Goal: Information Seeking & Learning: Learn about a topic

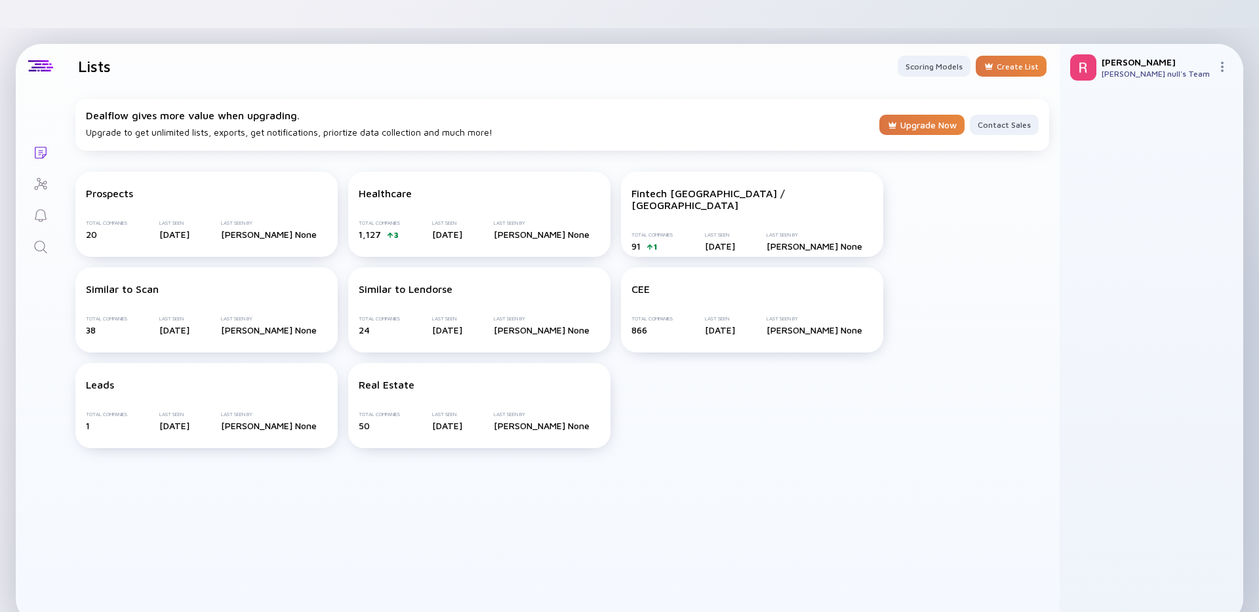
click at [39, 239] on icon "Search" at bounding box center [41, 247] width 16 height 16
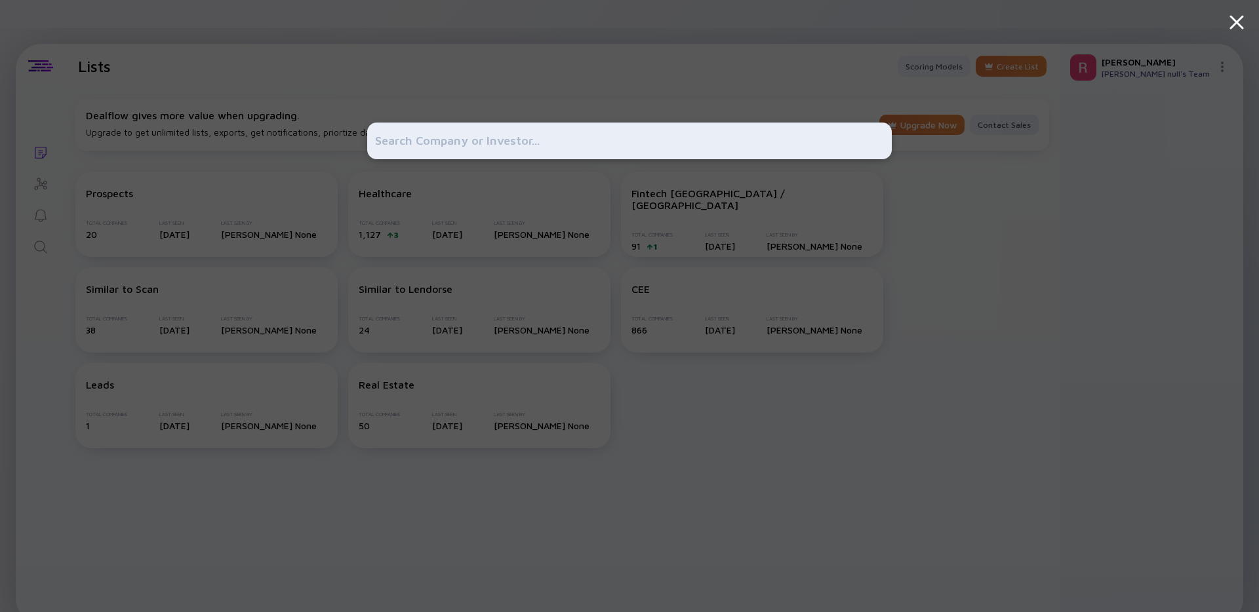
click at [489, 143] on input "text" at bounding box center [629, 141] width 509 height 24
type input "d"
type input "greenleaze"
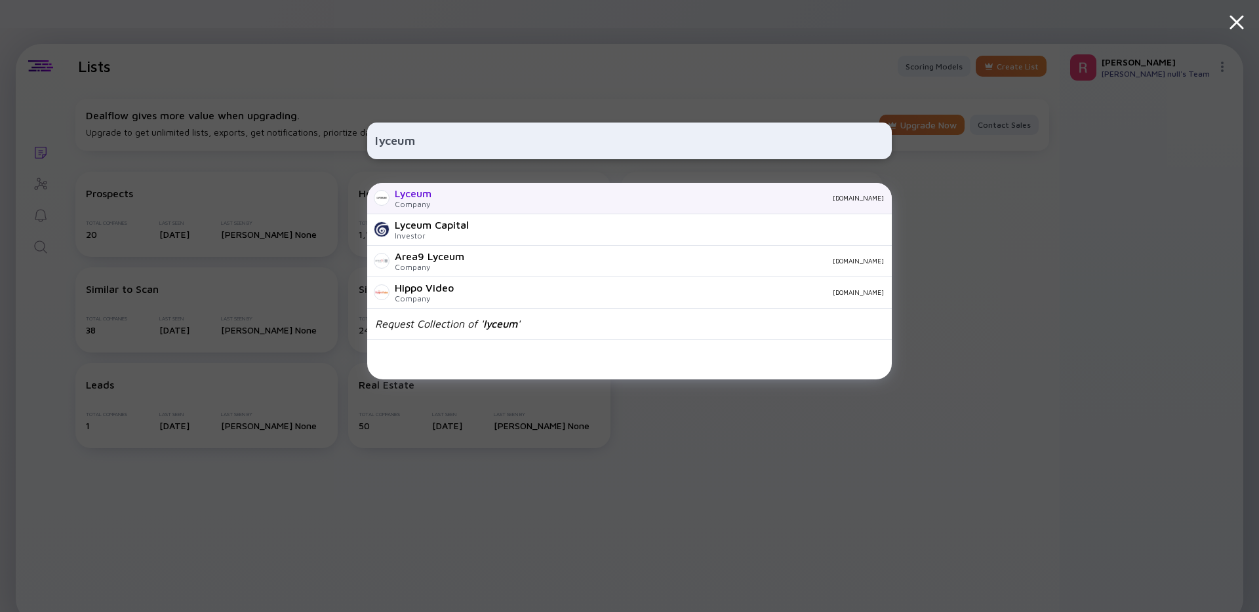
type input "lyceum"
click at [475, 200] on div "[DOMAIN_NAME]" at bounding box center [663, 198] width 442 height 8
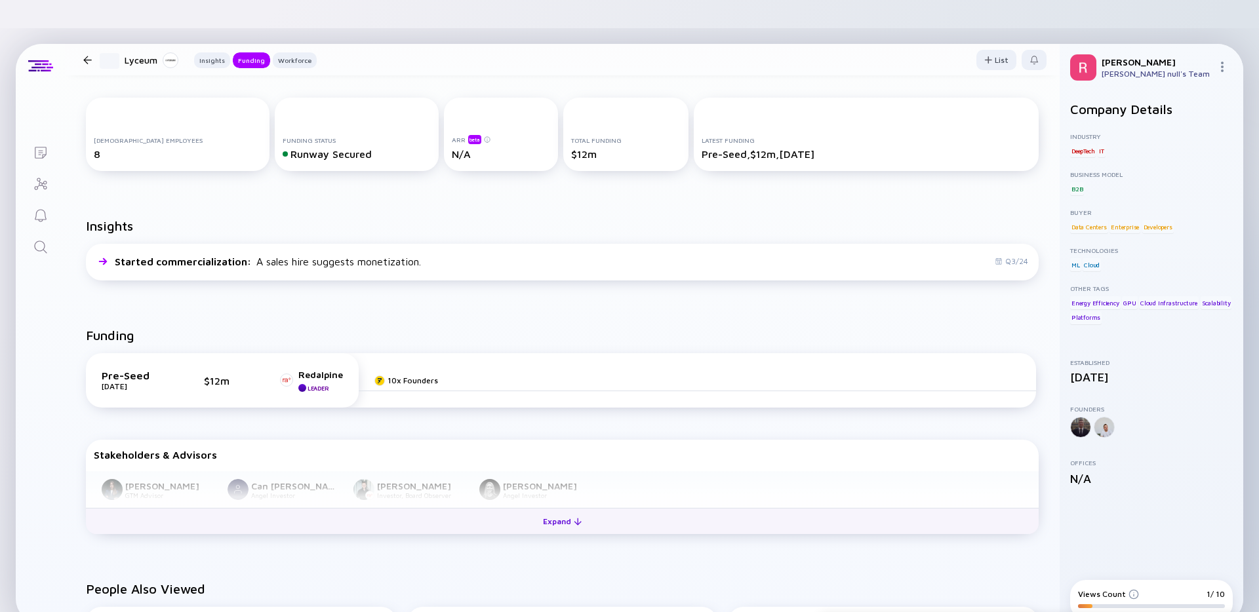
scroll to position [262, 0]
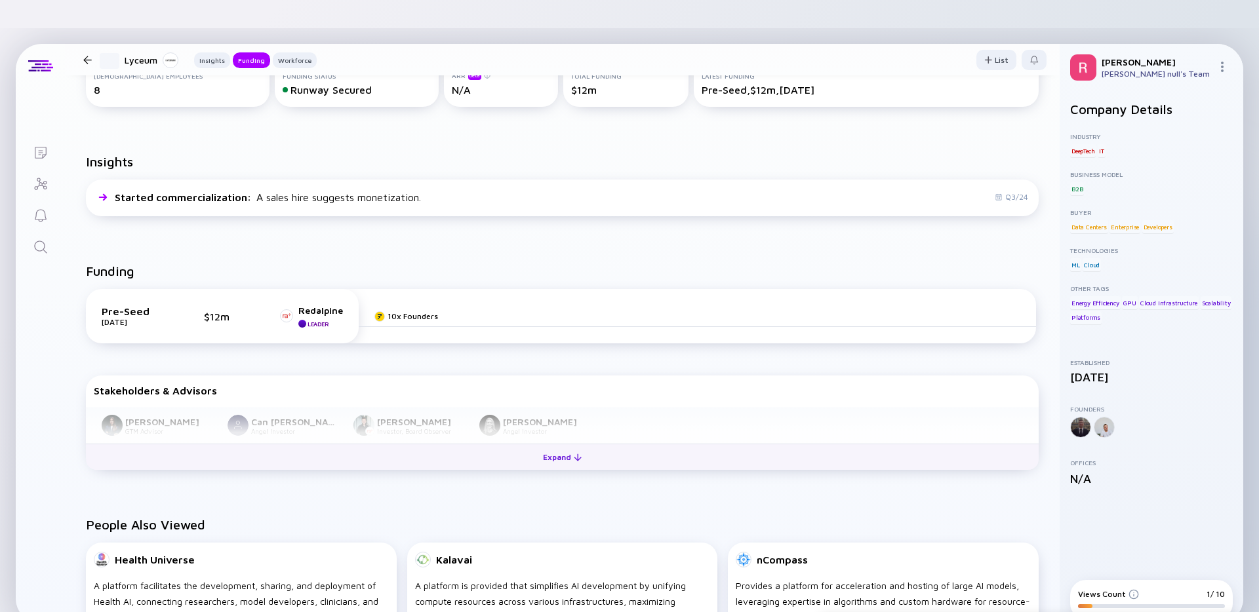
drag, startPoint x: 541, startPoint y: 440, endPoint x: 534, endPoint y: 439, distance: 6.7
click at [541, 444] on button "Expand" at bounding box center [562, 457] width 953 height 26
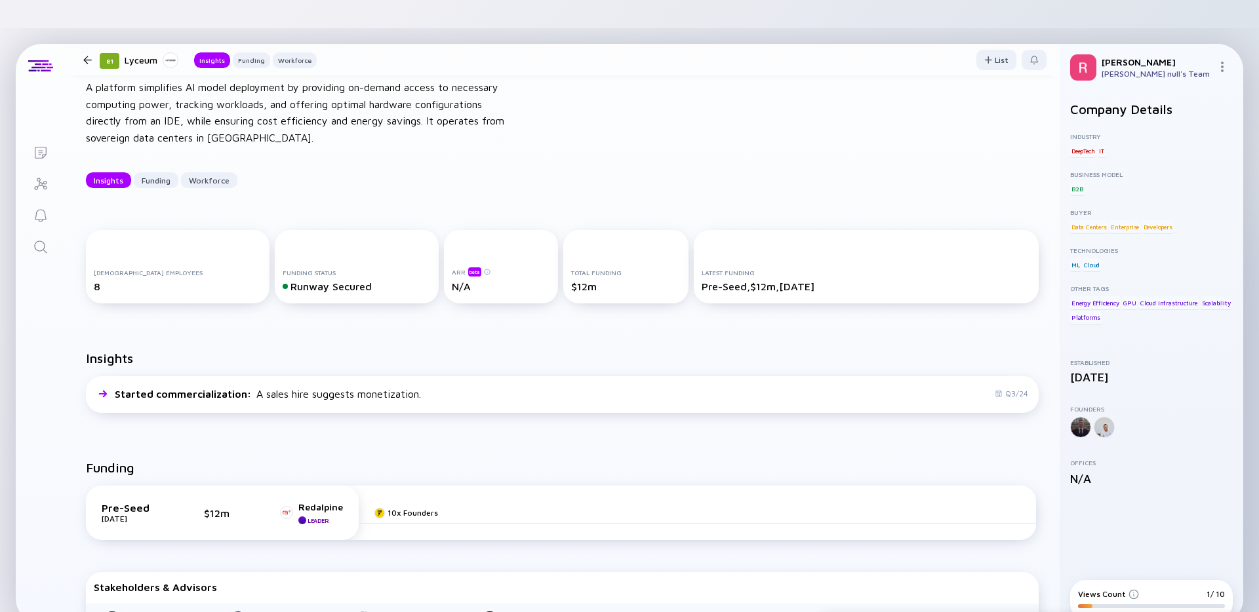
scroll to position [0, 0]
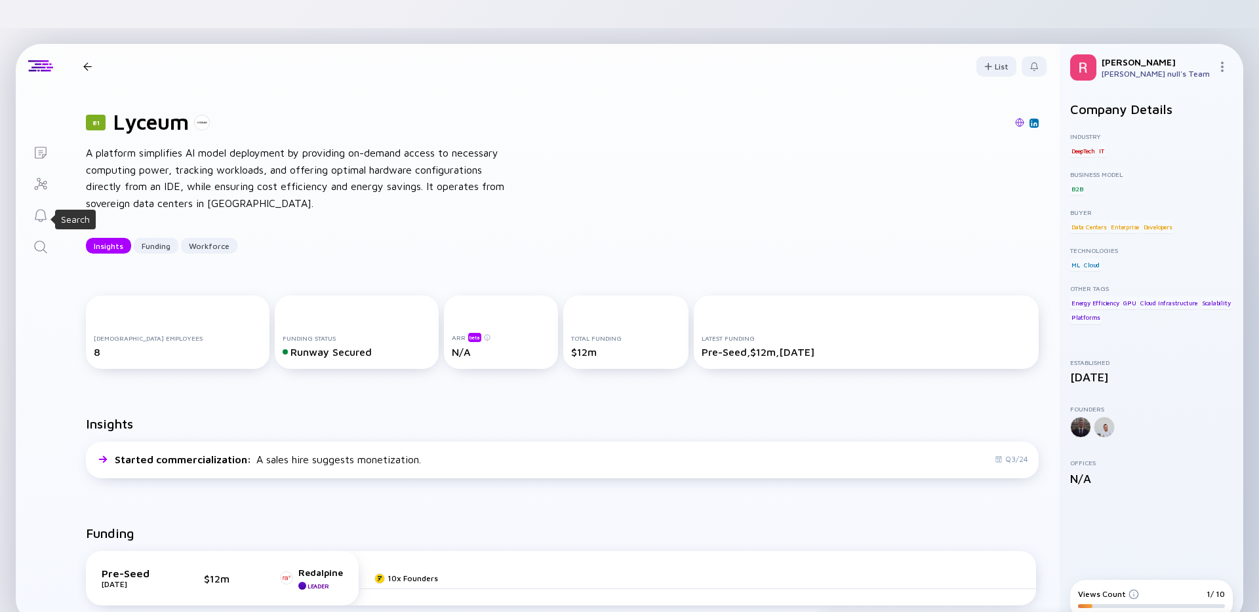
click at [37, 239] on icon "Search" at bounding box center [41, 247] width 16 height 16
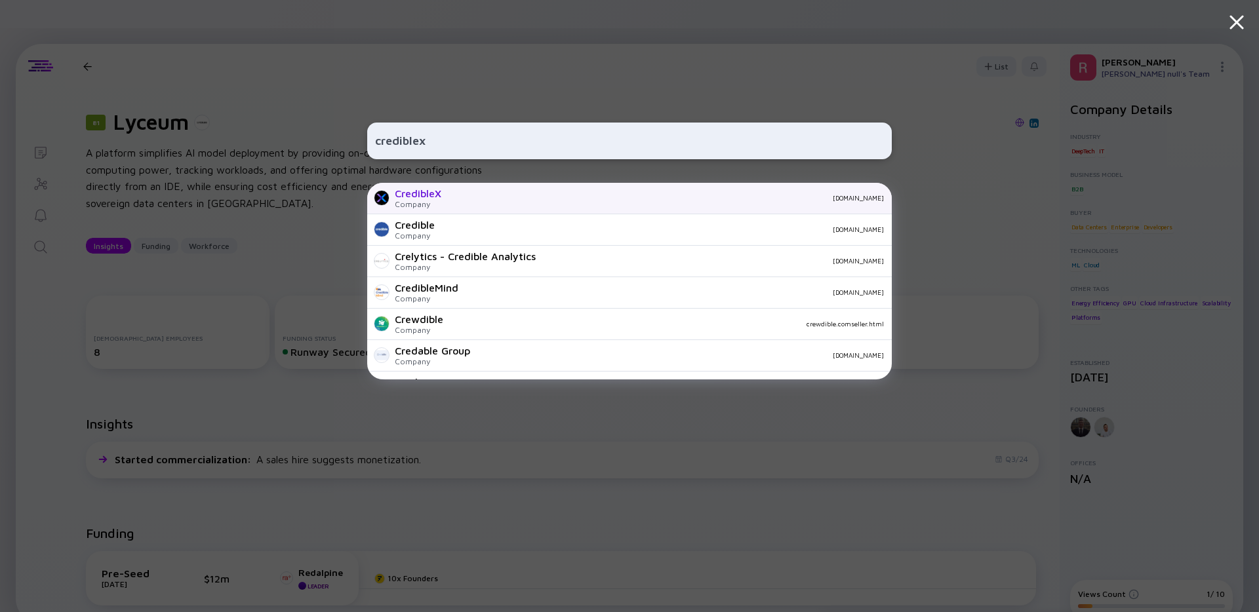
type input "crediblex"
click at [475, 197] on div "[DOMAIN_NAME]" at bounding box center [668, 198] width 432 height 8
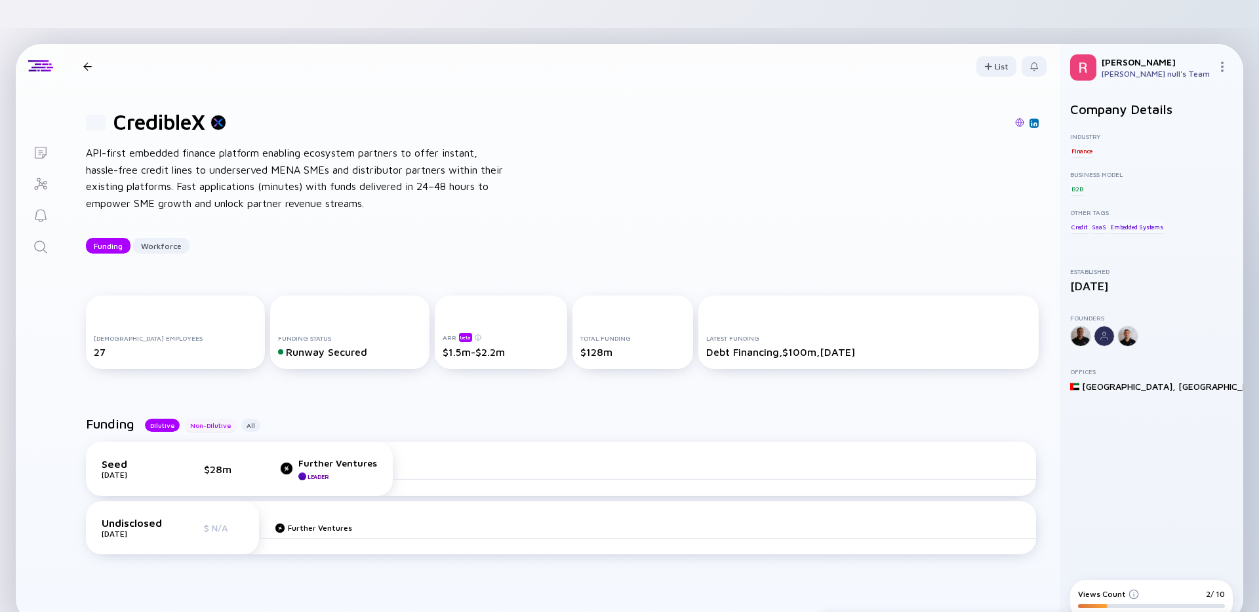
click at [209, 419] on div "Non-Dilutive" at bounding box center [210, 425] width 51 height 13
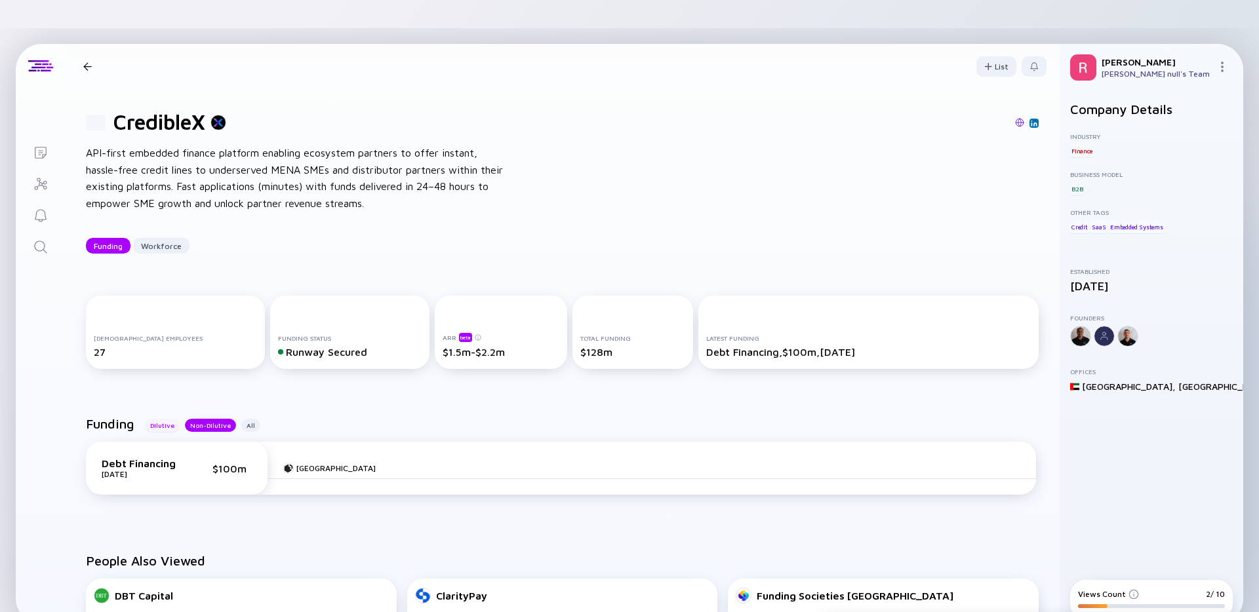
click at [159, 419] on div "Dilutive" at bounding box center [162, 425] width 35 height 13
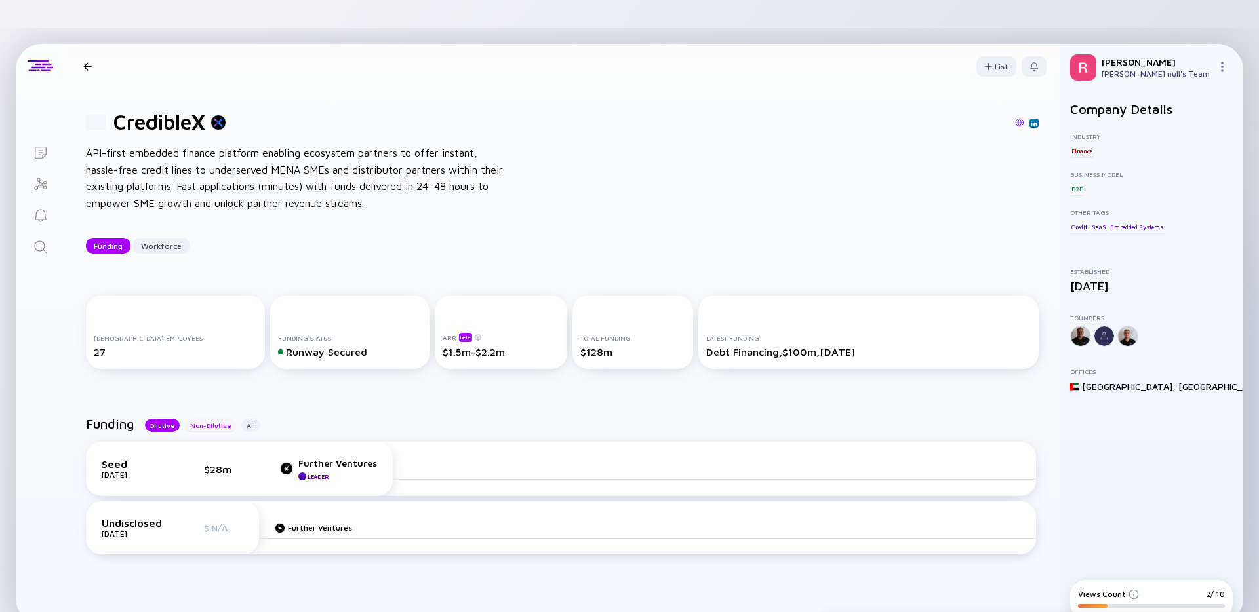
click at [194, 419] on div "Non-Dilutive" at bounding box center [210, 425] width 51 height 13
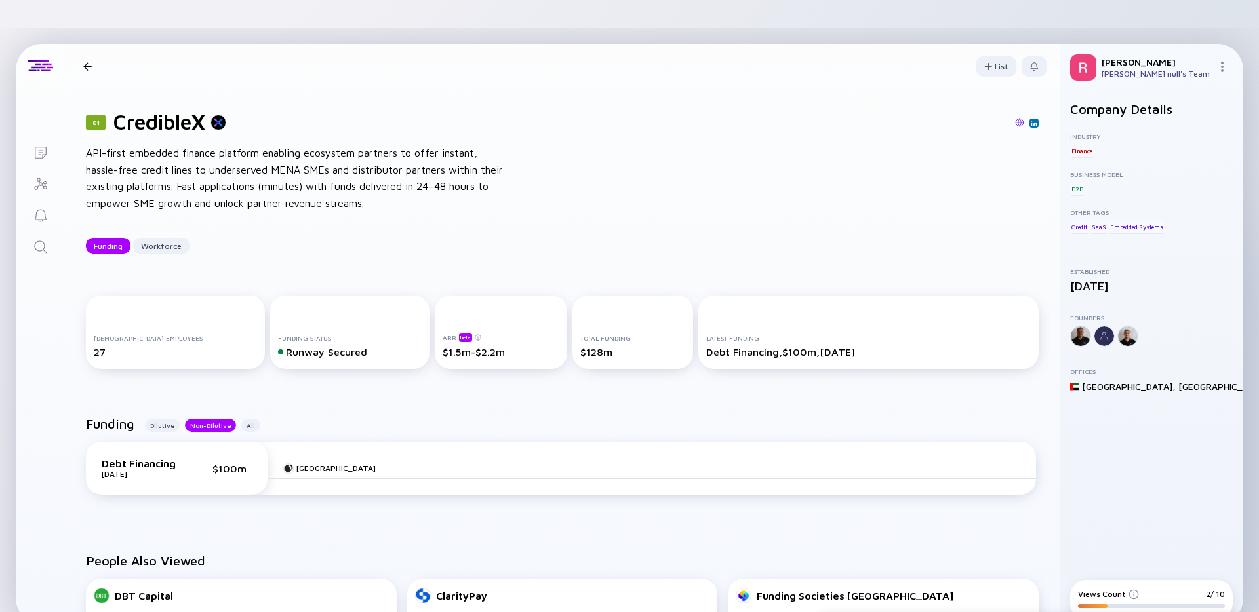
click at [94, 62] on div at bounding box center [87, 66] width 19 height 9
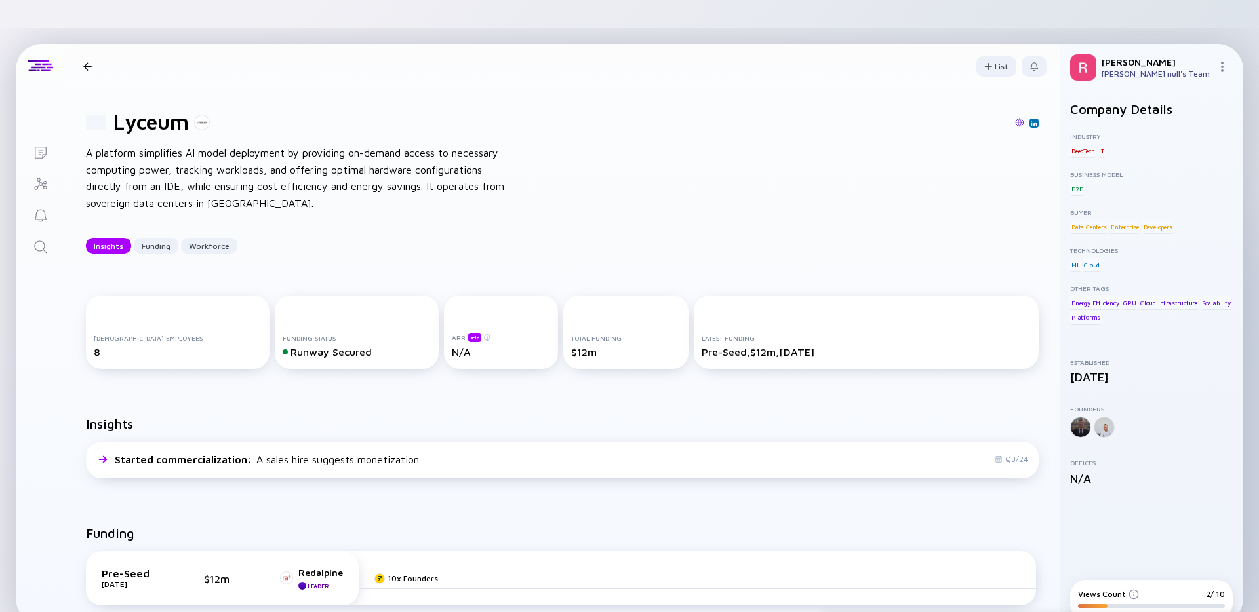
click at [90, 58] on div "81 Lyceum Insights Funding Workforce" at bounding box center [197, 67] width 239 height 18
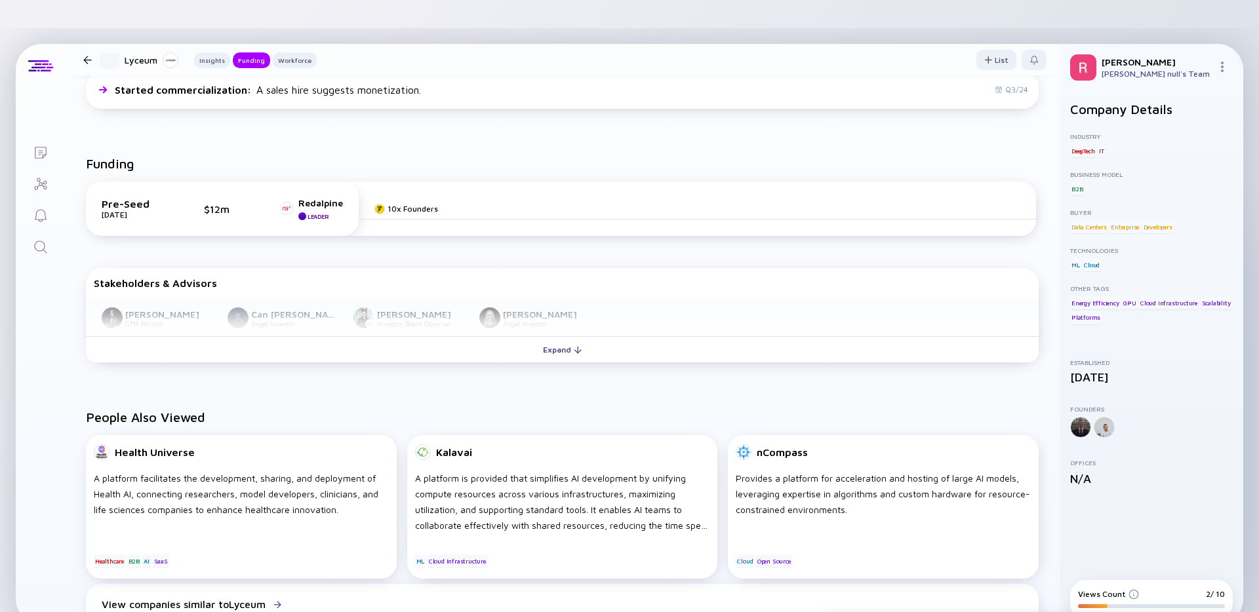
scroll to position [393, 0]
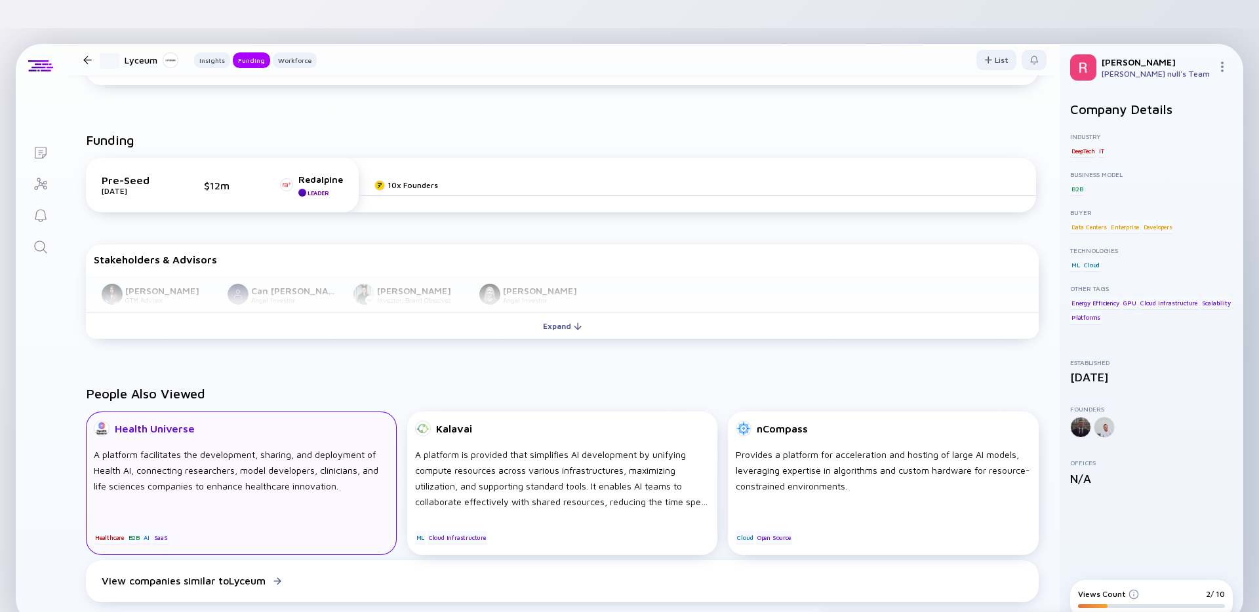
click at [181, 423] on div "Health Universe" at bounding box center [155, 429] width 80 height 12
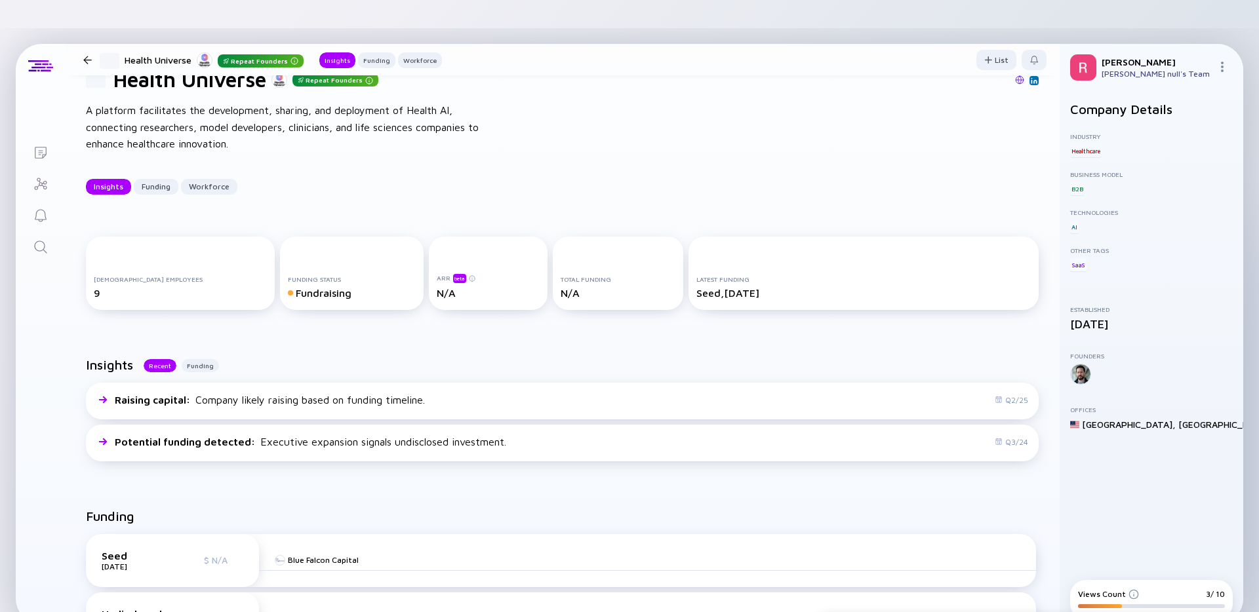
scroll to position [66, 0]
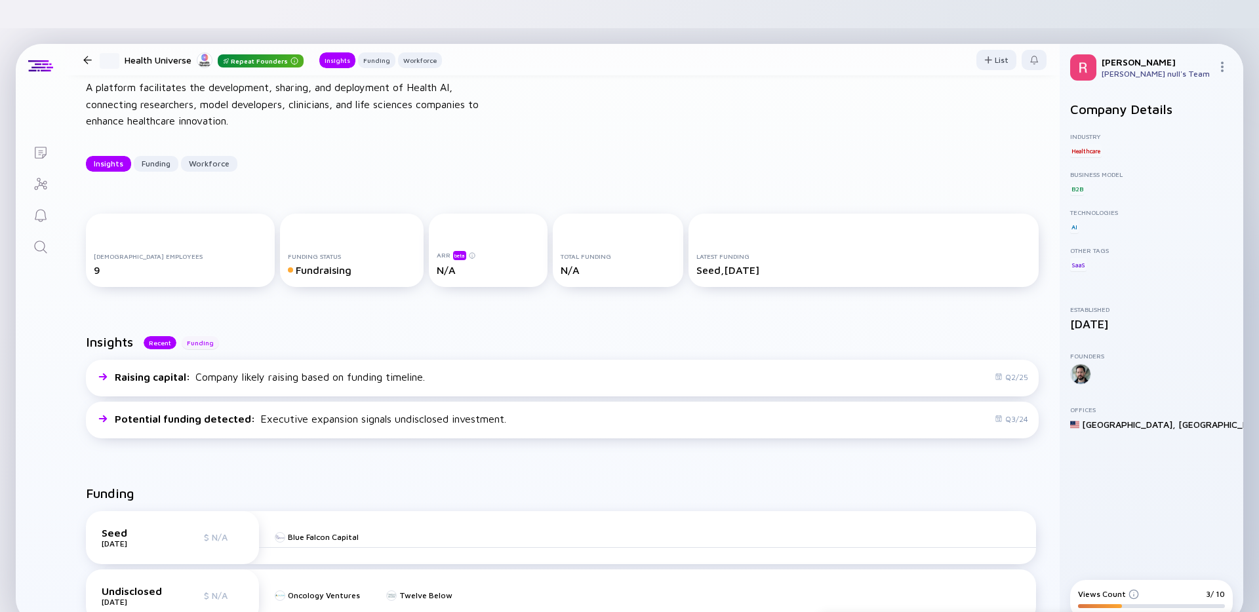
click at [201, 336] on div "Funding" at bounding box center [200, 342] width 37 height 13
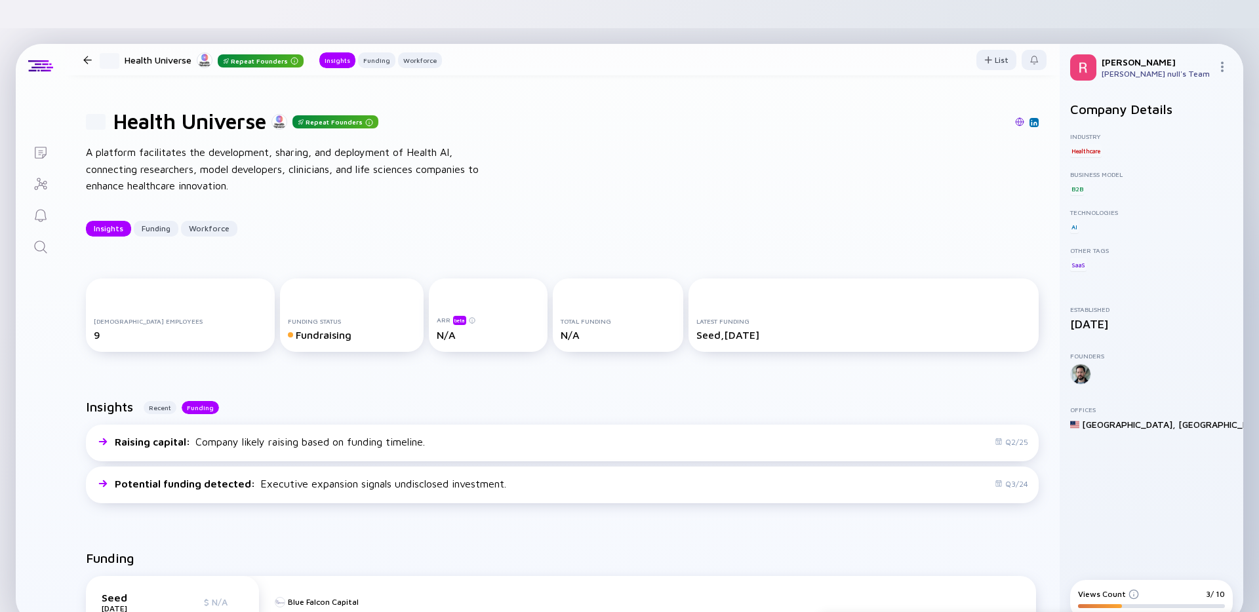
scroll to position [0, 0]
click at [82, 62] on div at bounding box center [87, 66] width 19 height 9
